Goal: Task Accomplishment & Management: Use online tool/utility

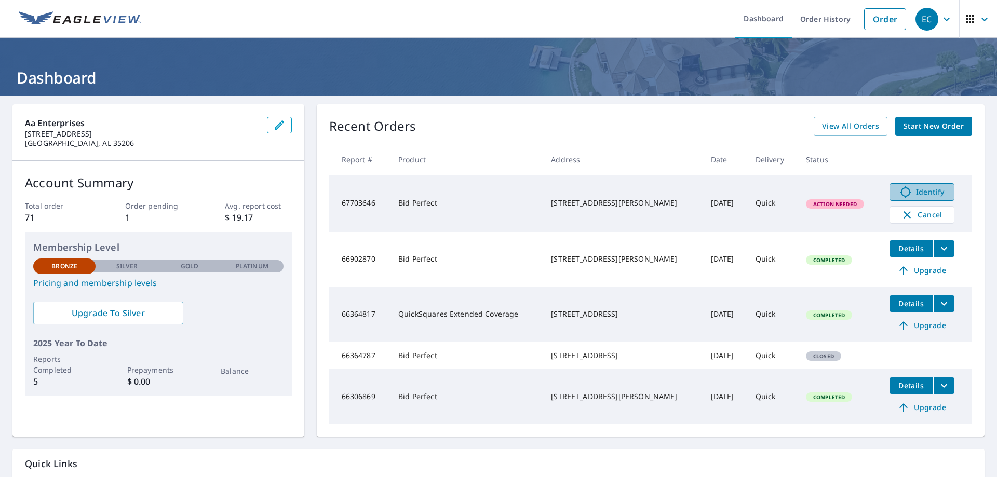
click at [914, 189] on span "Identify" at bounding box center [921, 192] width 51 height 12
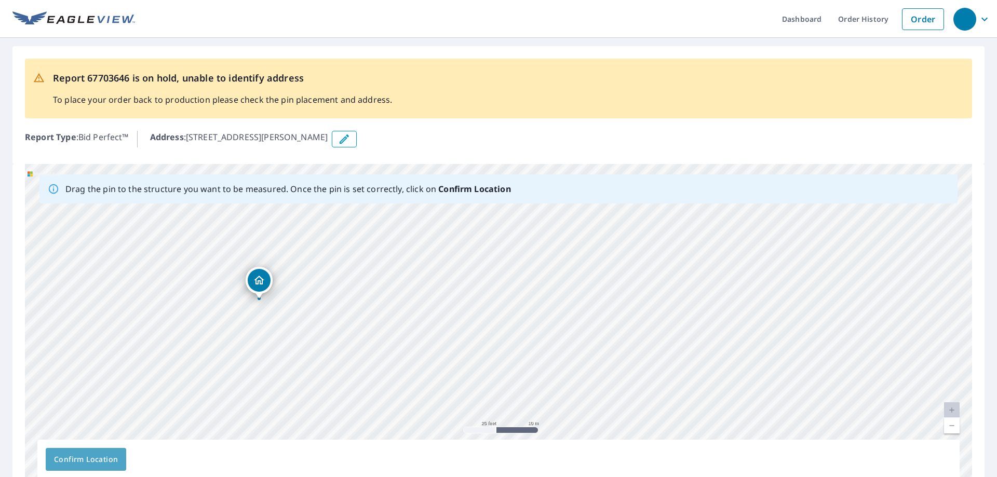
click at [83, 454] on span "Confirm Location" at bounding box center [86, 459] width 64 height 13
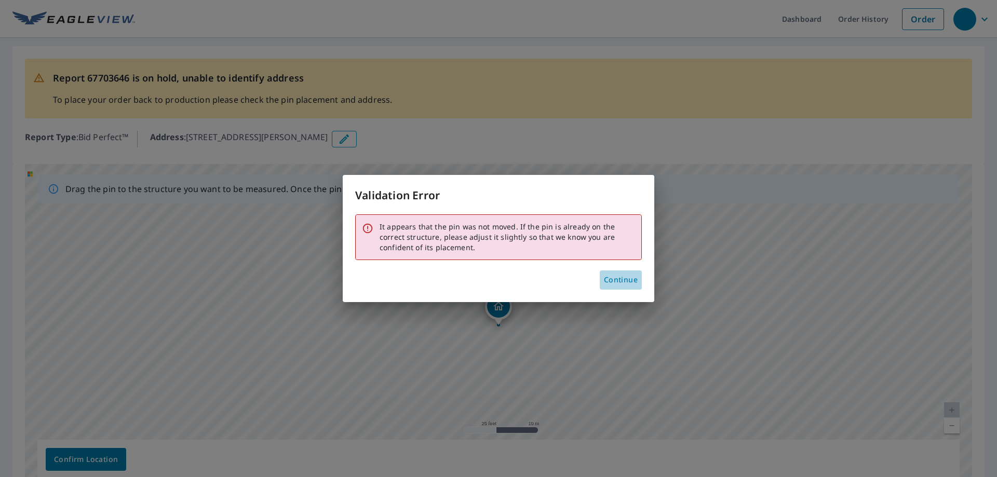
click at [614, 276] on span "Continue" at bounding box center [621, 280] width 34 height 13
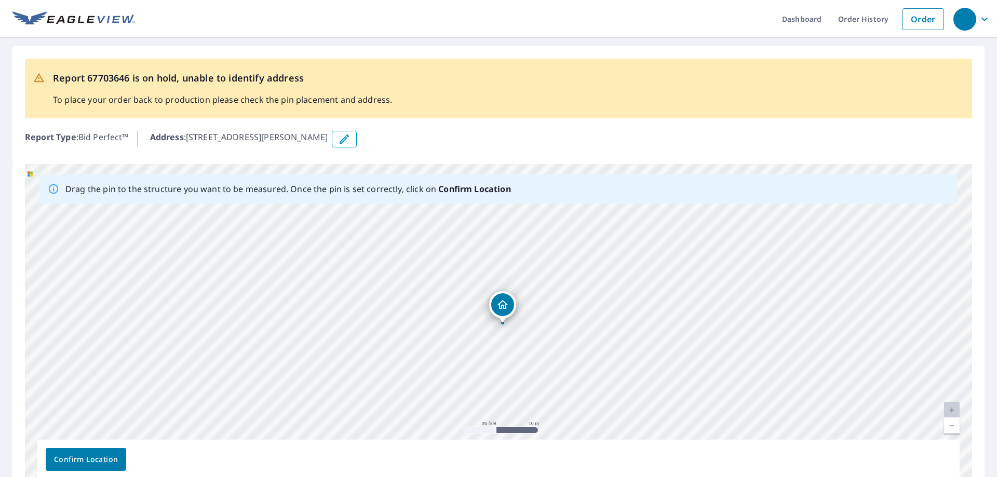
click at [506, 303] on div "745 Woodhaven Dr Pinson, AL 35126" at bounding box center [498, 327] width 947 height 326
click at [84, 457] on span "Confirm Location" at bounding box center [86, 459] width 64 height 13
